Goal: Find contact information: Find contact information

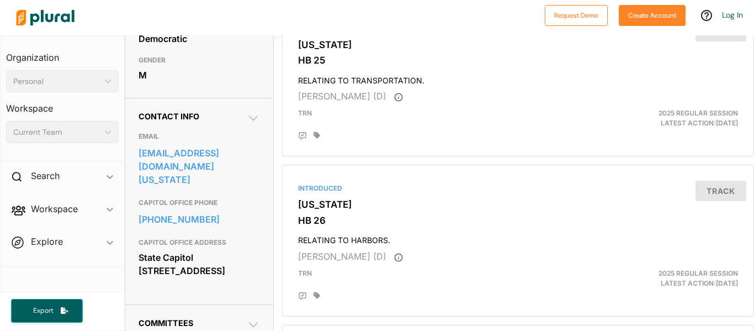
scroll to position [282, 0]
click at [217, 152] on link "[EMAIL_ADDRESS][DOMAIN_NAME][US_STATE]" at bounding box center [198, 165] width 121 height 43
click at [207, 155] on link "[EMAIL_ADDRESS][DOMAIN_NAME][US_STATE]" at bounding box center [198, 165] width 121 height 43
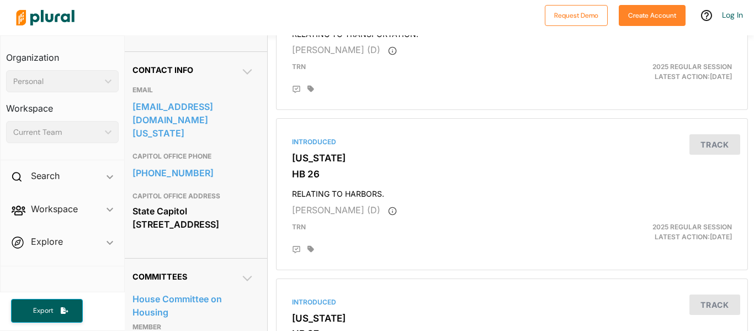
scroll to position [332, 6]
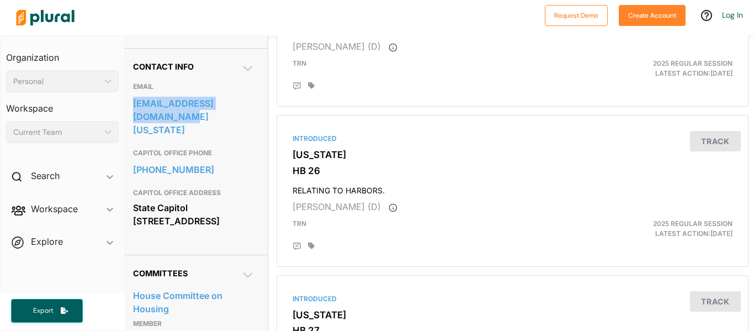
drag, startPoint x: 127, startPoint y: 103, endPoint x: 262, endPoint y: 101, distance: 134.6
click at [262, 101] on div "Contact Info EMAIL [EMAIL_ADDRESS][DOMAIN_NAME][US_STATE] CAPITOL OFFICE PHONE …" at bounding box center [194, 151] width 148 height 206
copy link "[EMAIL_ADDRESS][DOMAIN_NAME][US_STATE]"
click at [210, 97] on link "[EMAIL_ADDRESS][DOMAIN_NAME][US_STATE]" at bounding box center [193, 116] width 121 height 43
